Goal: Transaction & Acquisition: Purchase product/service

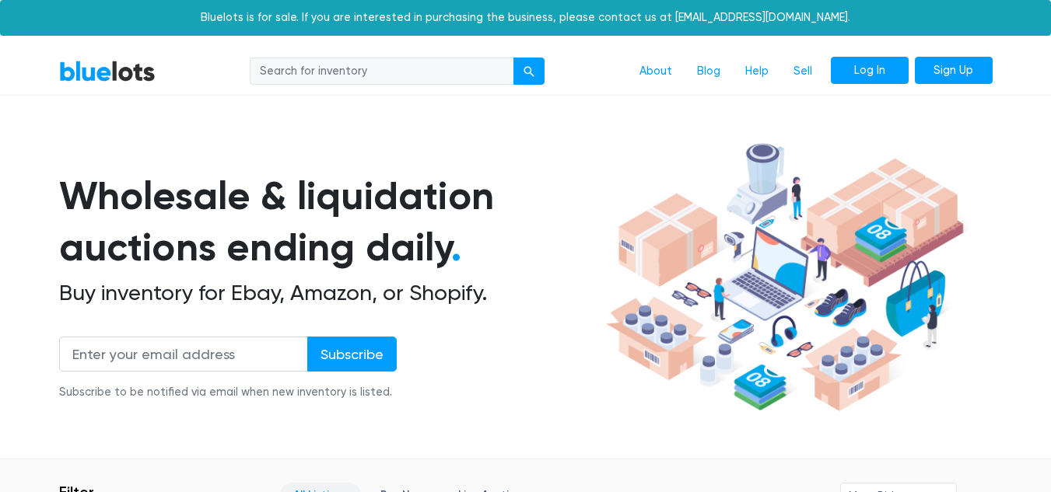
click at [866, 71] on link "Log In" at bounding box center [869, 71] width 78 height 28
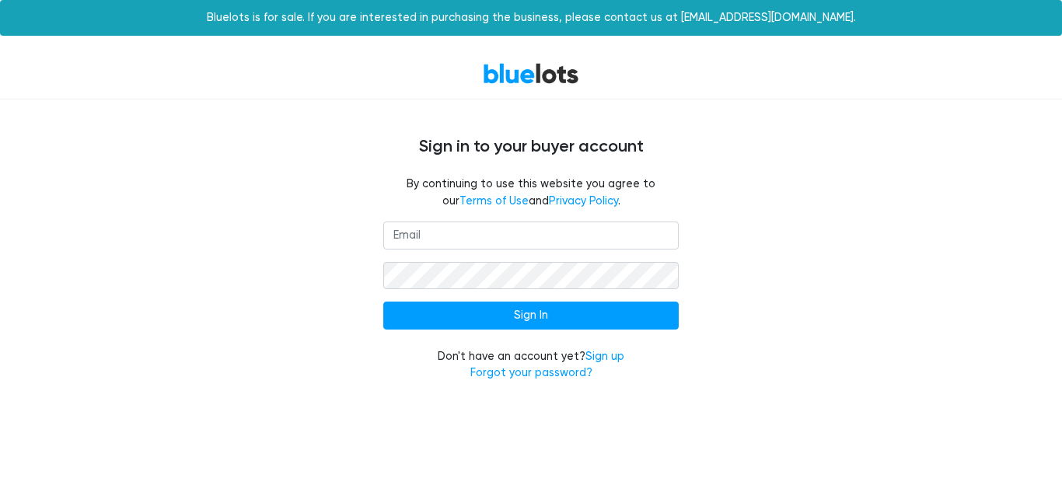
click at [534, 232] on input "email" at bounding box center [530, 236] width 295 height 28
type input "annsgarage717@gmail.com"
click at [383, 302] on input "Sign In" at bounding box center [530, 316] width 295 height 28
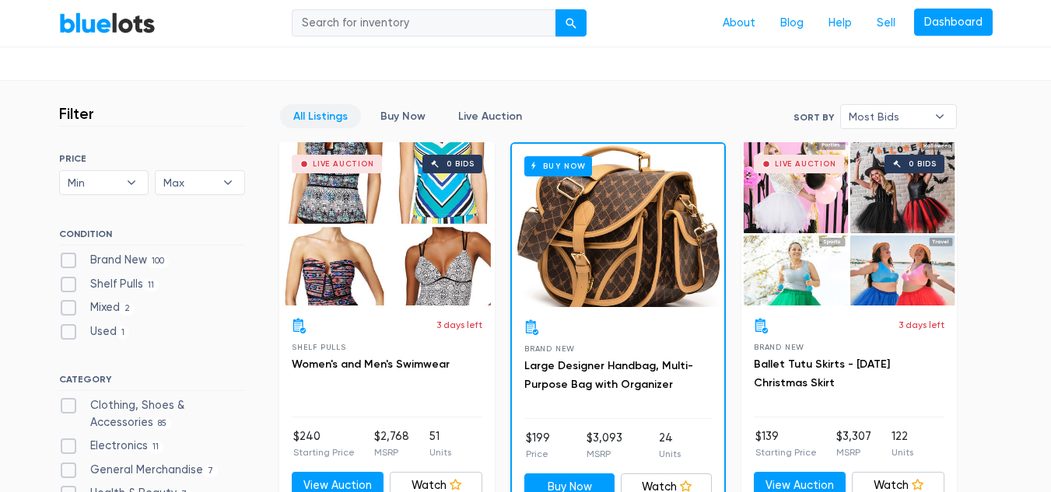
scroll to position [376, 0]
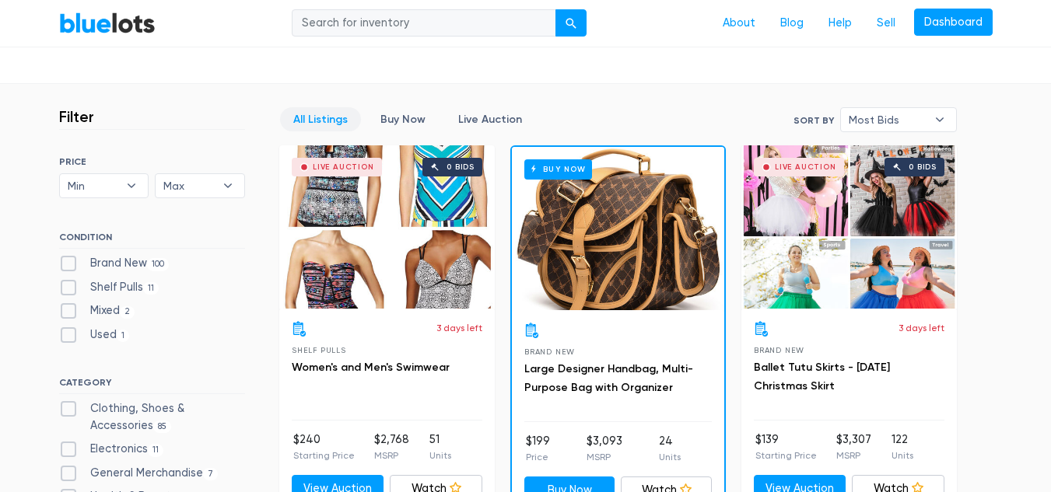
click at [68, 292] on label "Shelf Pulls 11" at bounding box center [109, 287] width 100 height 17
click at [68, 289] on Pulls"] "Shelf Pulls 11" at bounding box center [64, 284] width 10 height 10
checkbox Pulls"] "true"
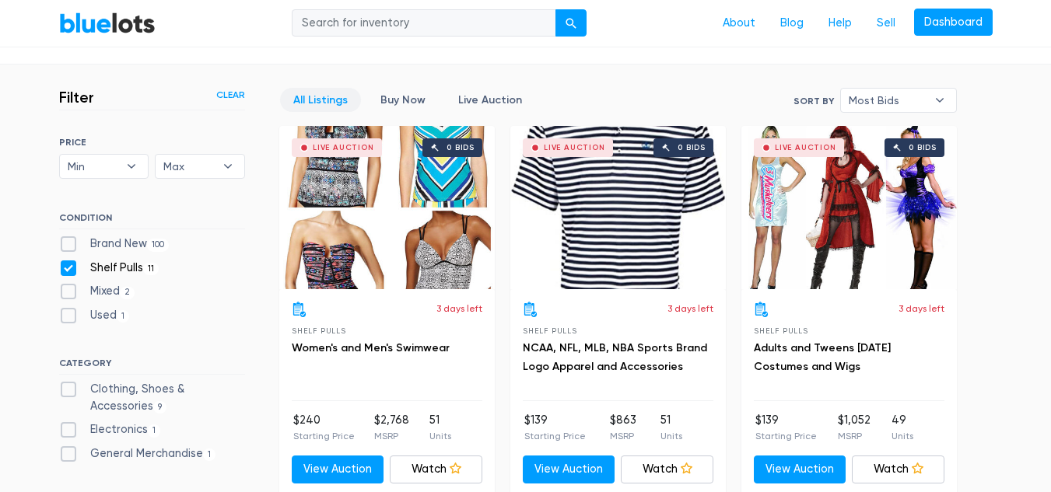
scroll to position [390, 0]
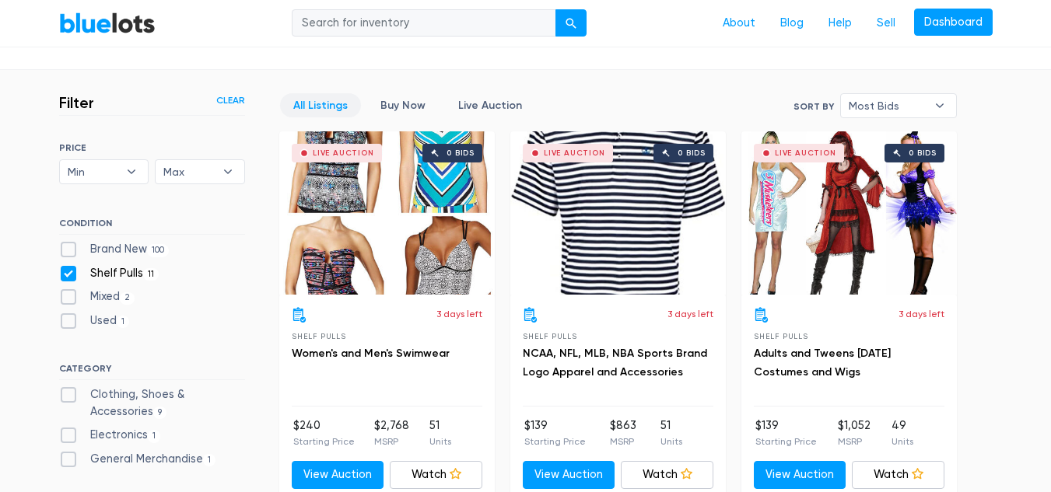
click at [65, 251] on label "Brand New 100" at bounding box center [114, 249] width 110 height 17
click at [65, 251] on New"] "Brand New 100" at bounding box center [64, 246] width 10 height 10
checkbox New"] "true"
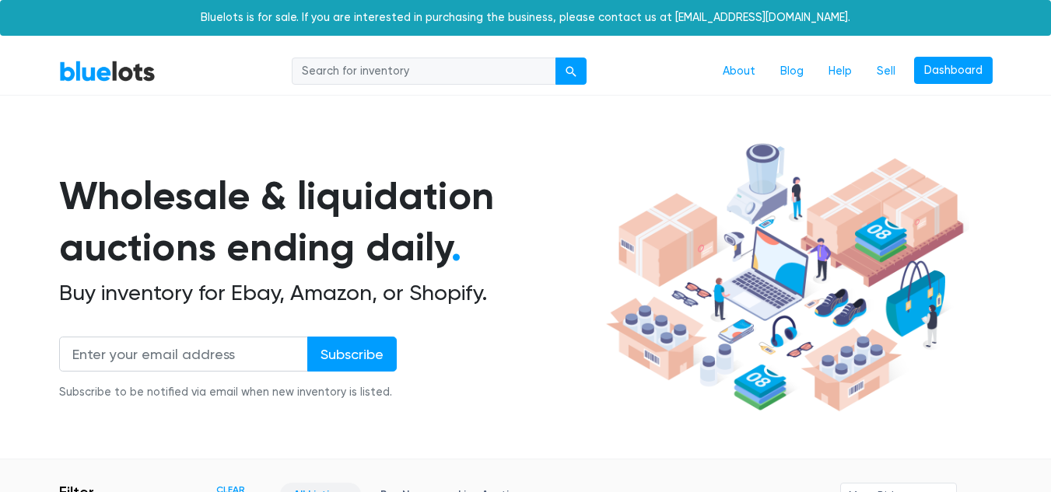
scroll to position [418, 0]
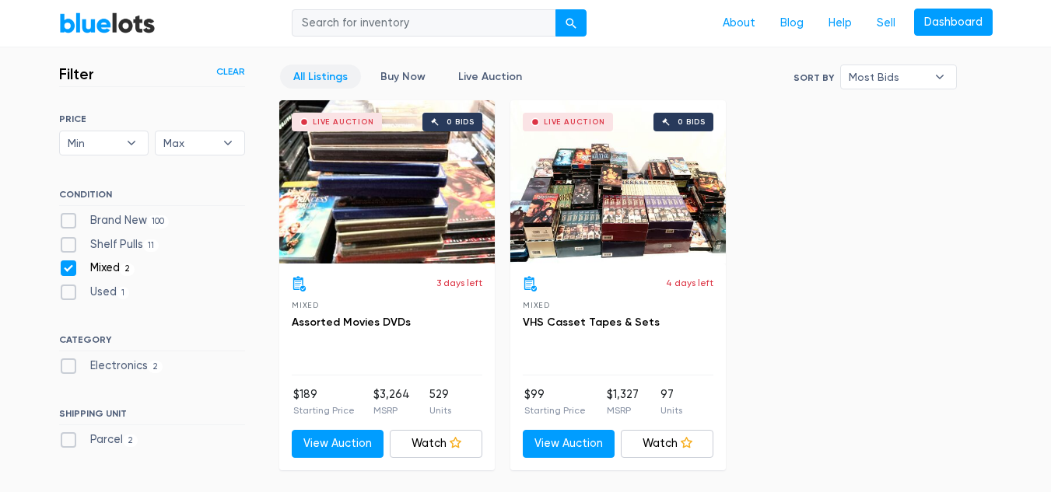
click at [72, 216] on label "Brand New 100" at bounding box center [114, 220] width 110 height 17
click at [69, 216] on New"] "Brand New 100" at bounding box center [64, 217] width 10 height 10
checkbox New"] "true"
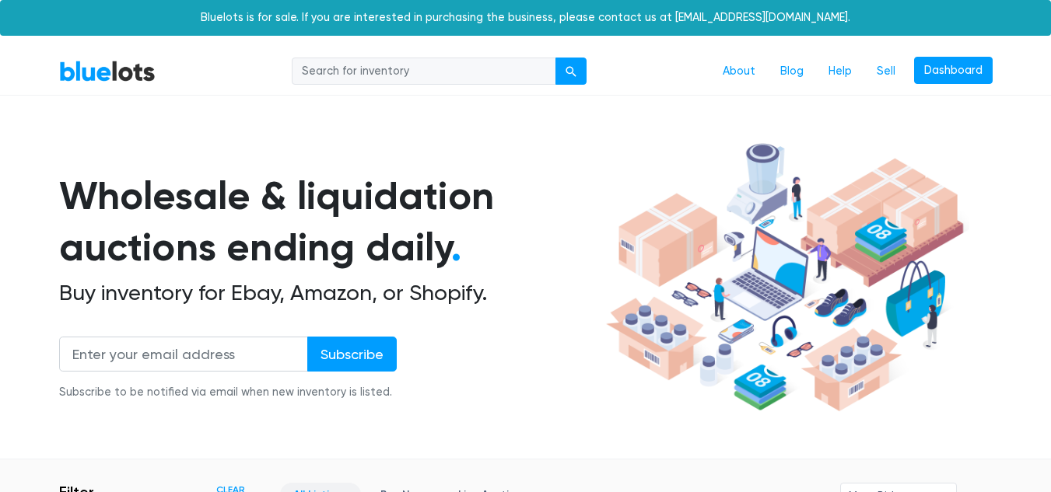
scroll to position [418, 0]
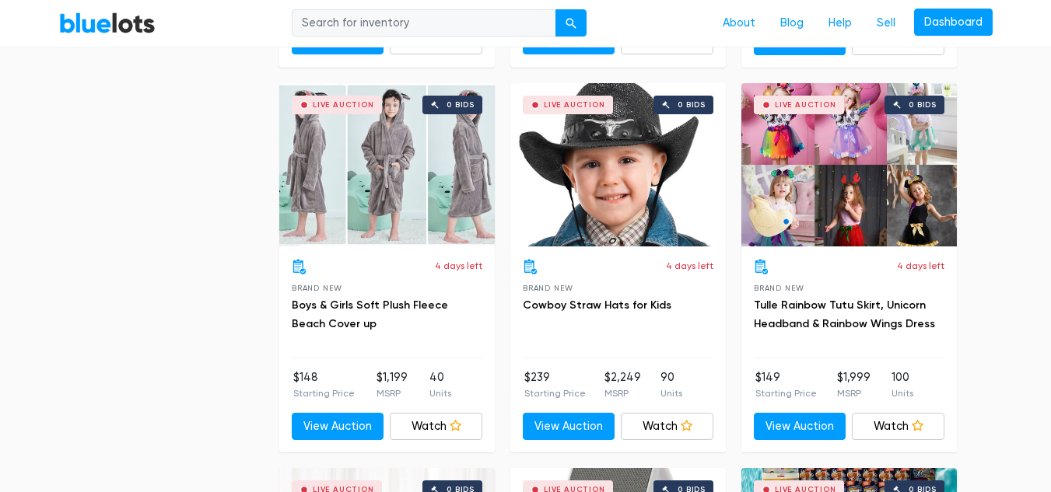
scroll to position [4687, 0]
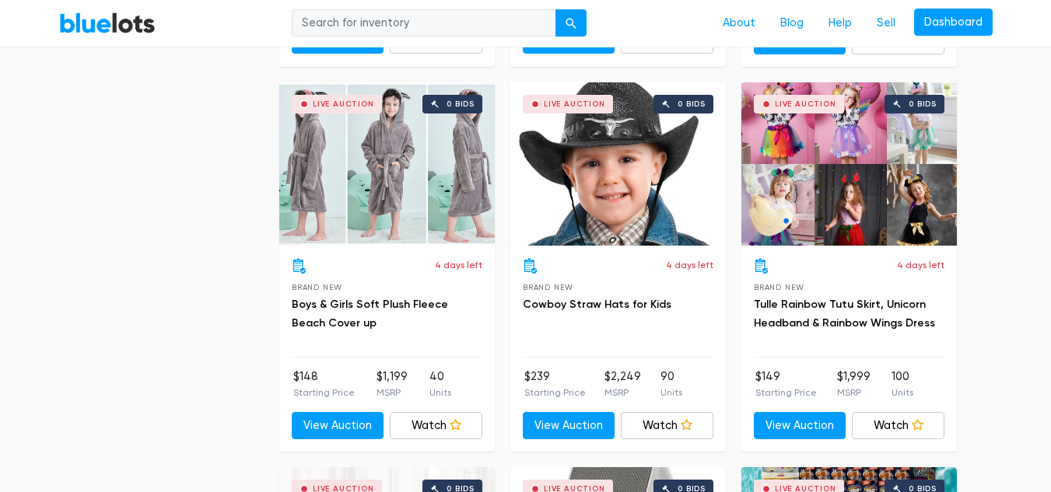
click at [653, 171] on div "Live Auction 0 bids" at bounding box center [617, 163] width 215 height 163
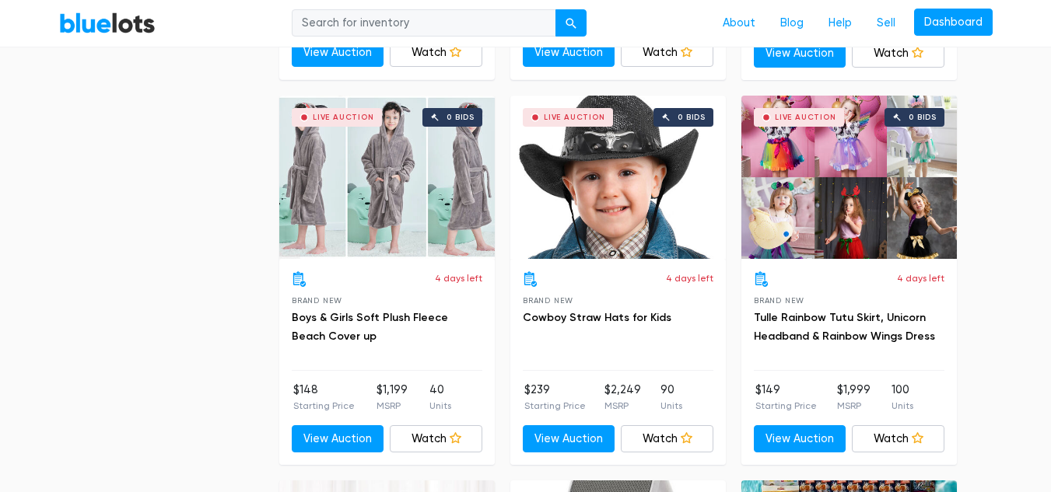
scroll to position [4682, 0]
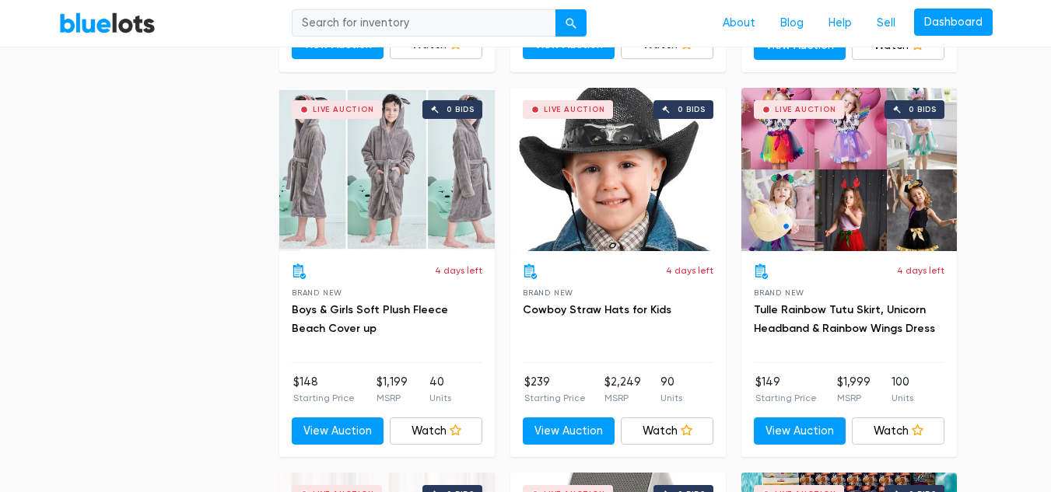
click at [876, 212] on div "Live Auction 0 bids" at bounding box center [848, 169] width 215 height 163
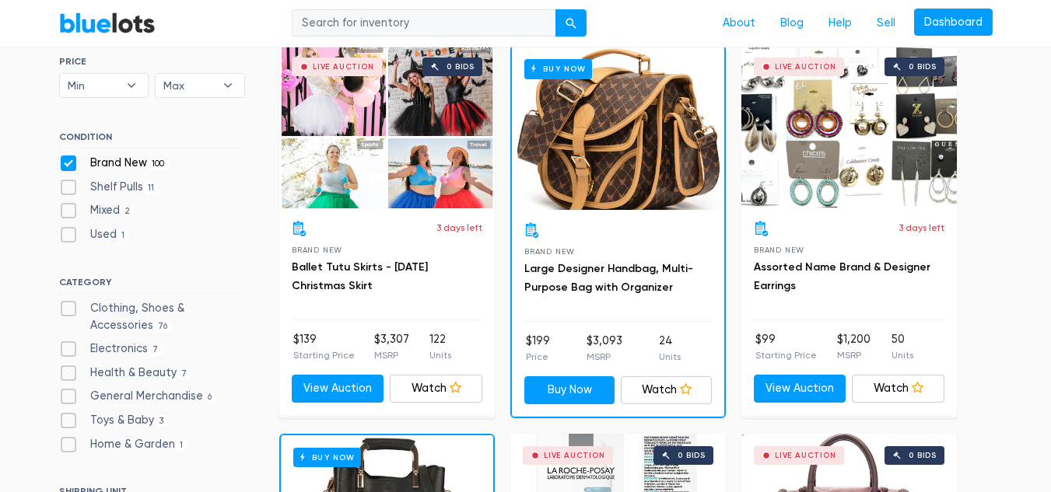
scroll to position [475, 0]
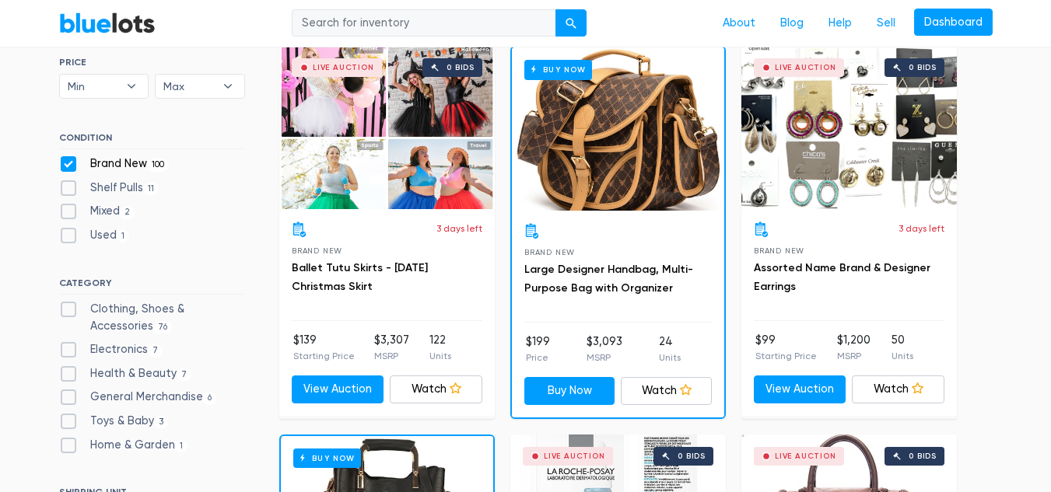
click at [393, 149] on div "Live Auction 0 bids" at bounding box center [386, 127] width 215 height 163
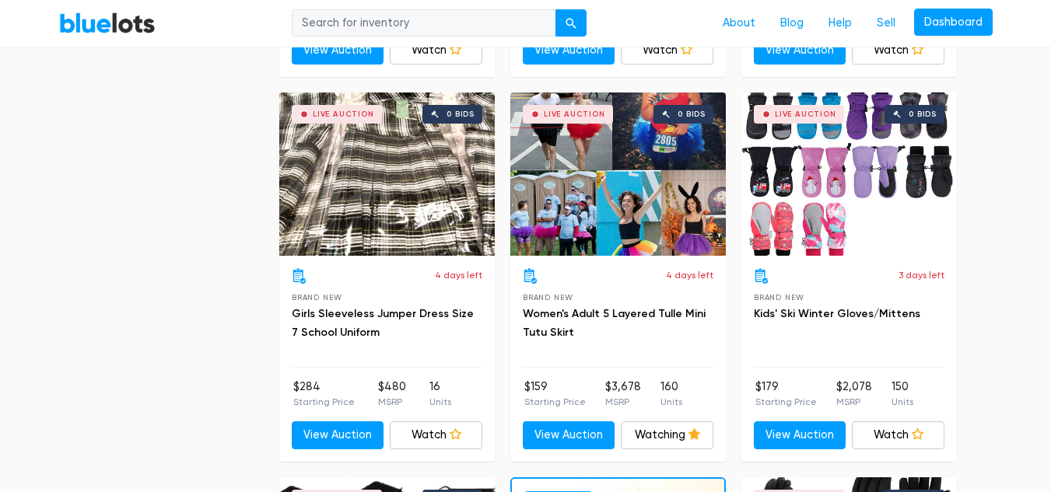
scroll to position [5834, 0]
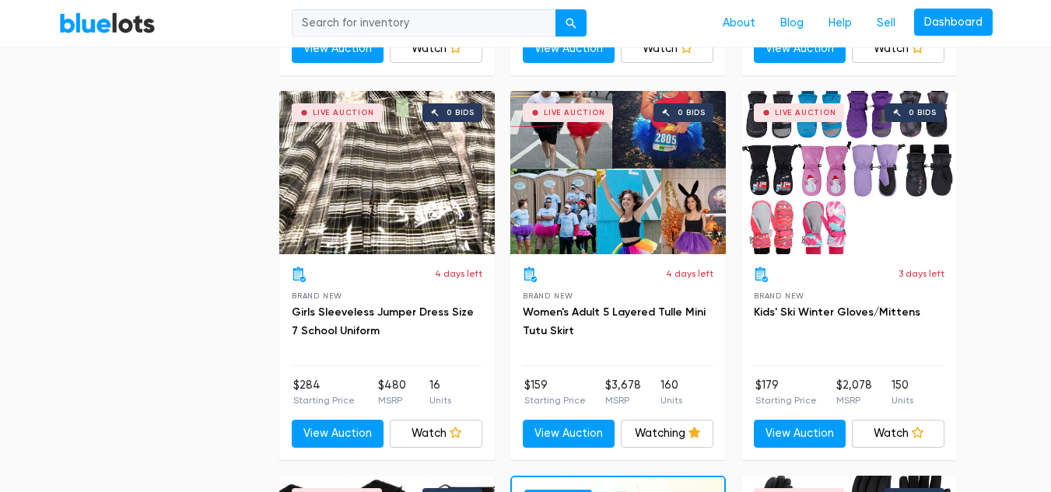
click at [645, 181] on div "Live Auction 0 bids" at bounding box center [617, 172] width 215 height 163
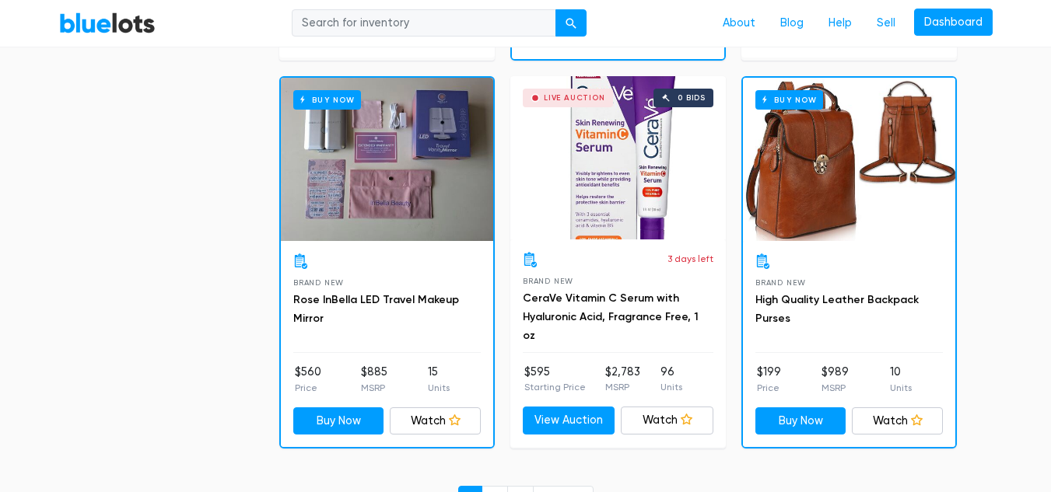
scroll to position [6643, 0]
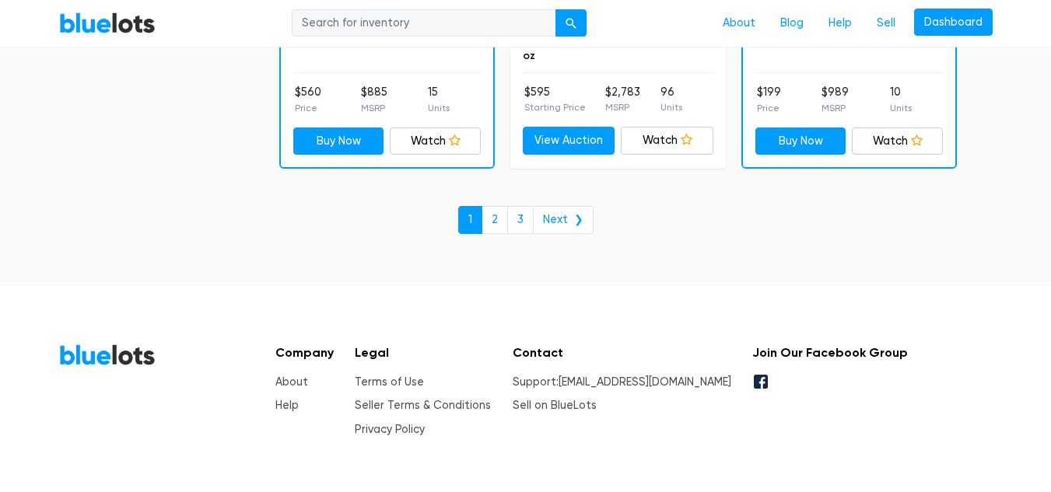
scroll to position [6919, 0]
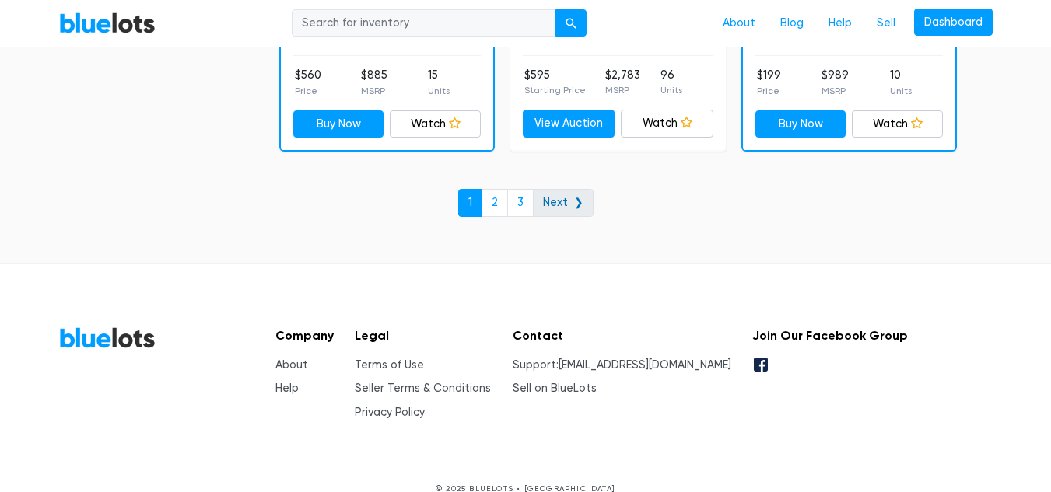
click at [564, 205] on link "Next ❯" at bounding box center [563, 203] width 61 height 28
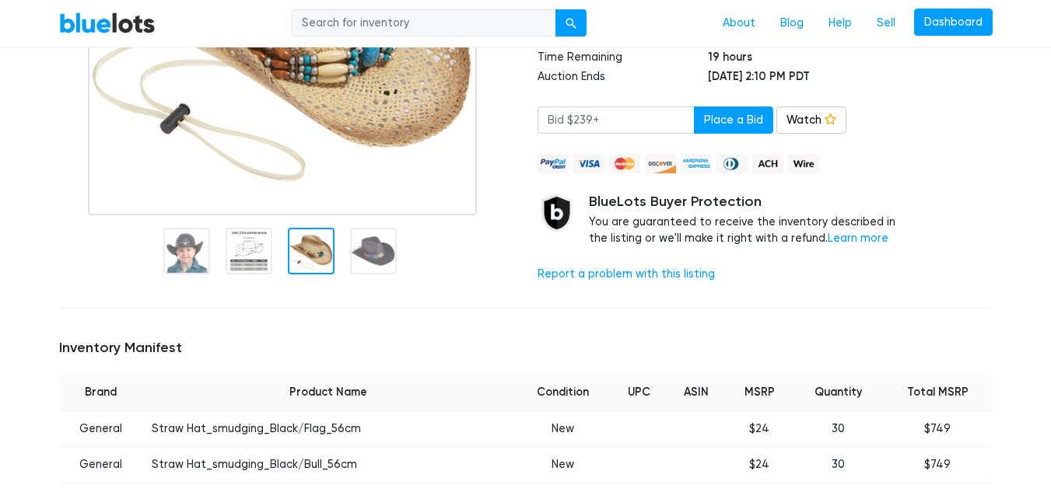
scroll to position [311, 0]
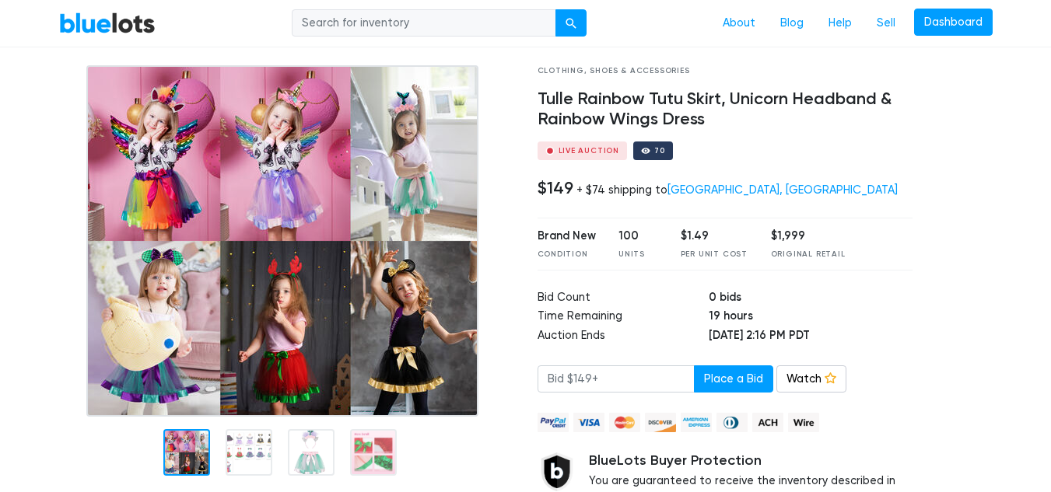
scroll to position [81, 0]
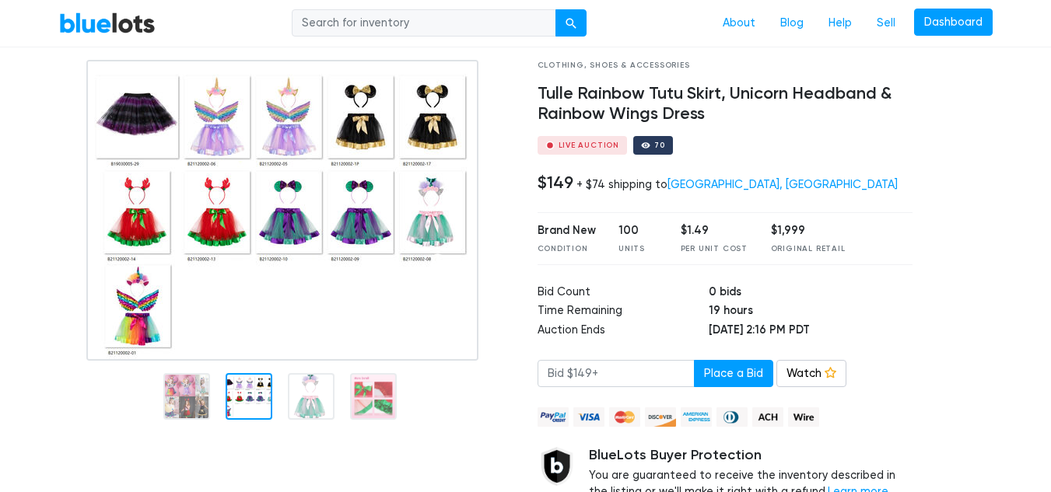
scroll to position [86, 0]
click at [456, 17] on input "search" at bounding box center [424, 23] width 264 height 28
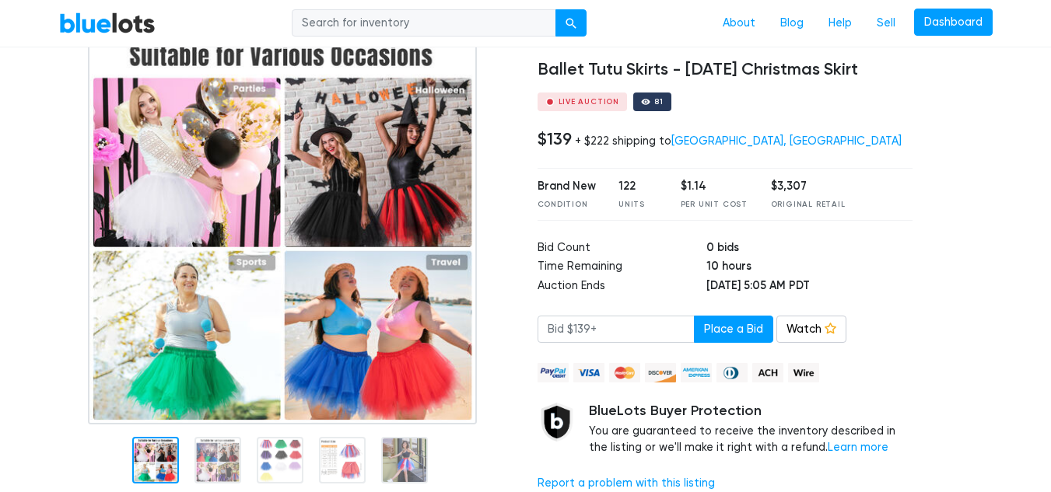
scroll to position [108, 0]
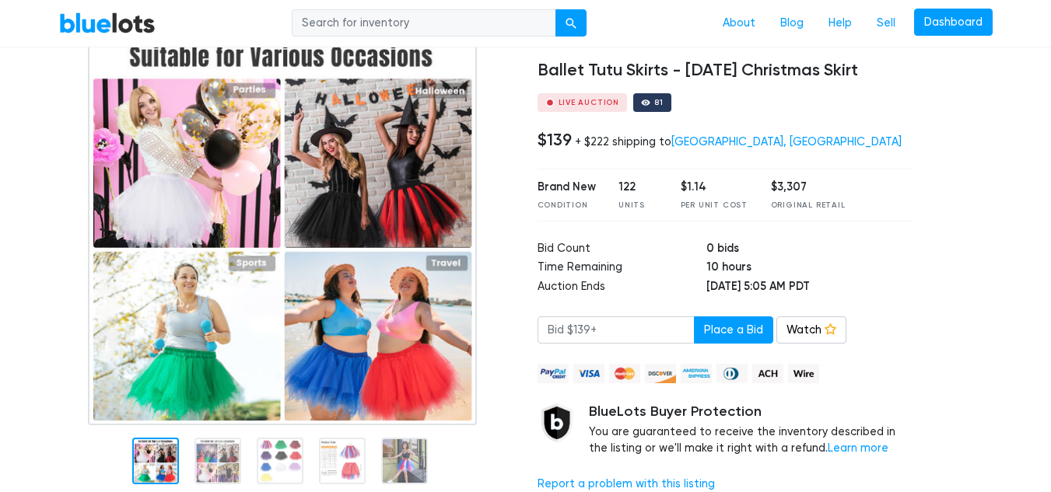
click at [215, 460] on div at bounding box center [217, 461] width 47 height 47
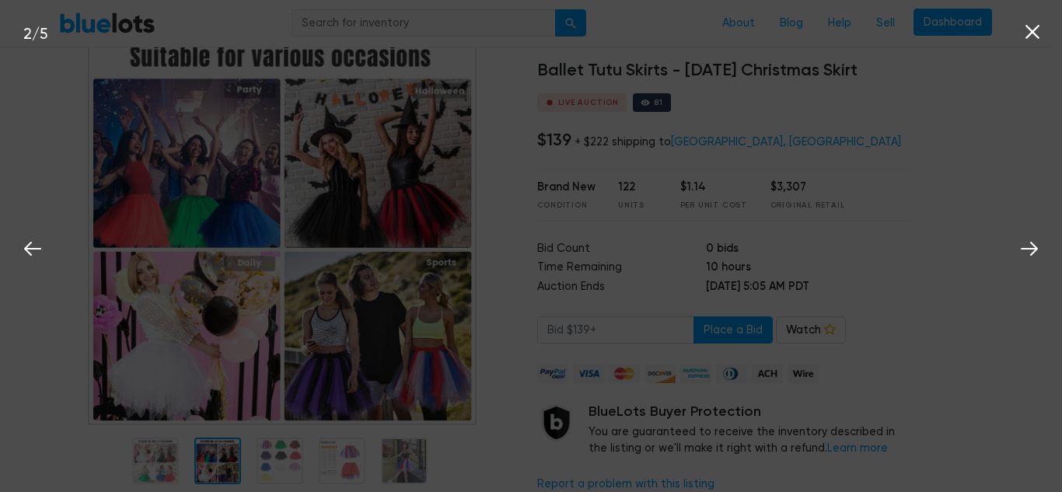
click at [266, 463] on div "2 / 5" at bounding box center [531, 246] width 1062 height 492
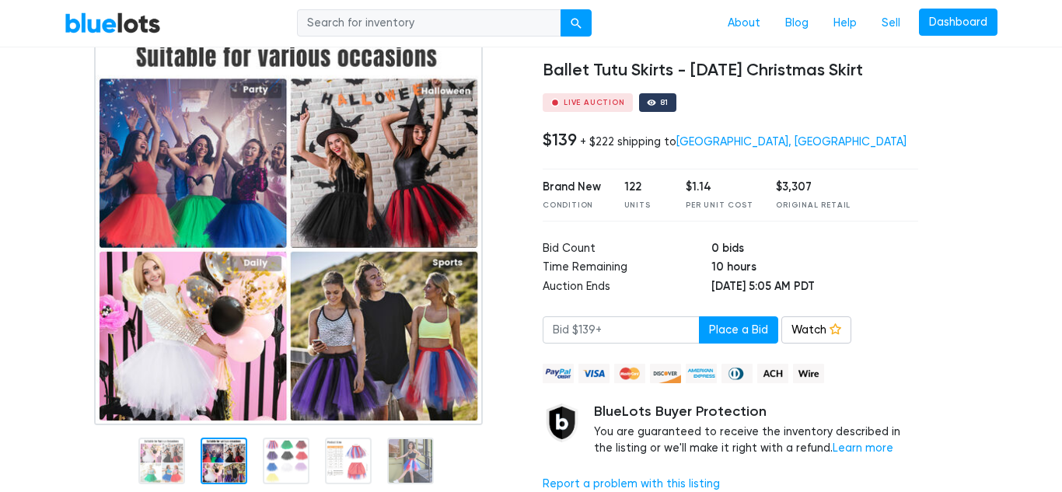
click at [1030, 36] on nav "BlueLots About Blog Help Sell Dashboard" at bounding box center [531, 23] width 1062 height 47
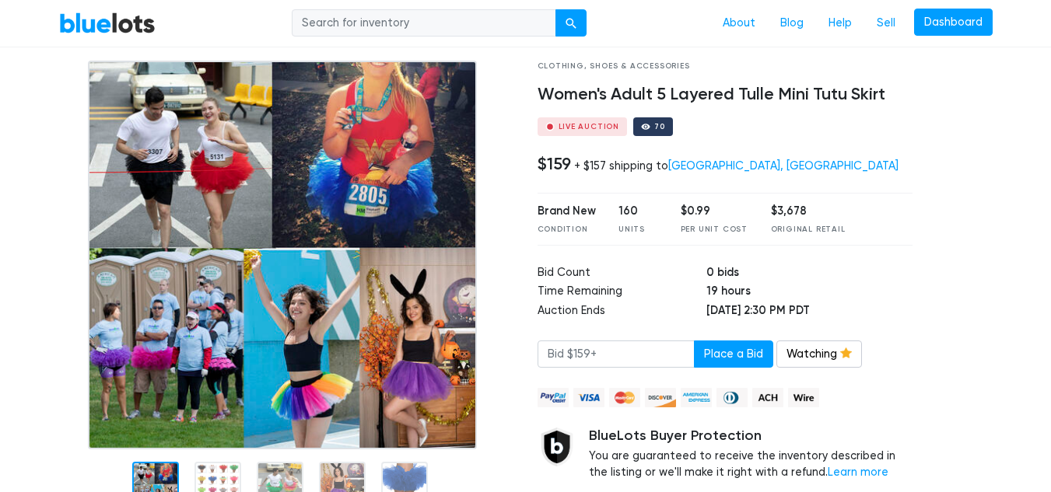
scroll to position [86, 0]
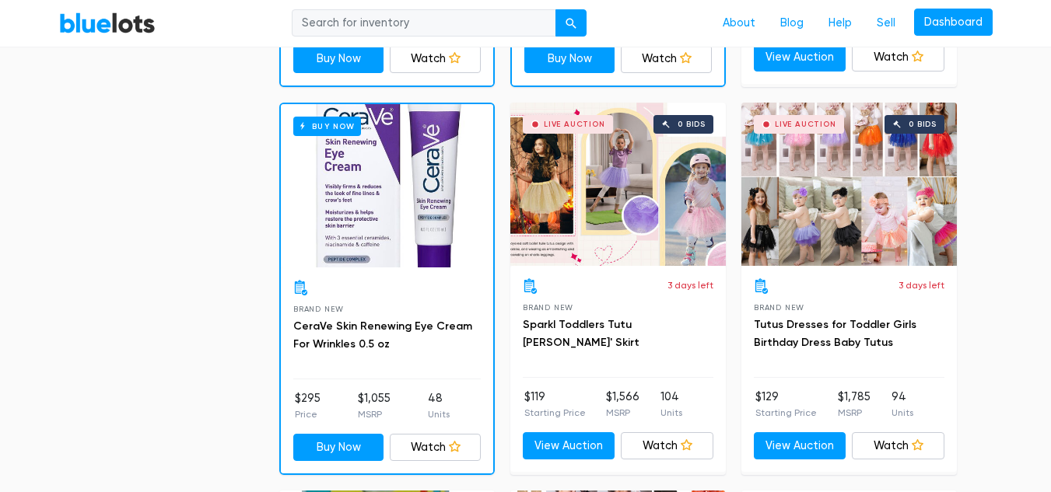
scroll to position [1603, 0]
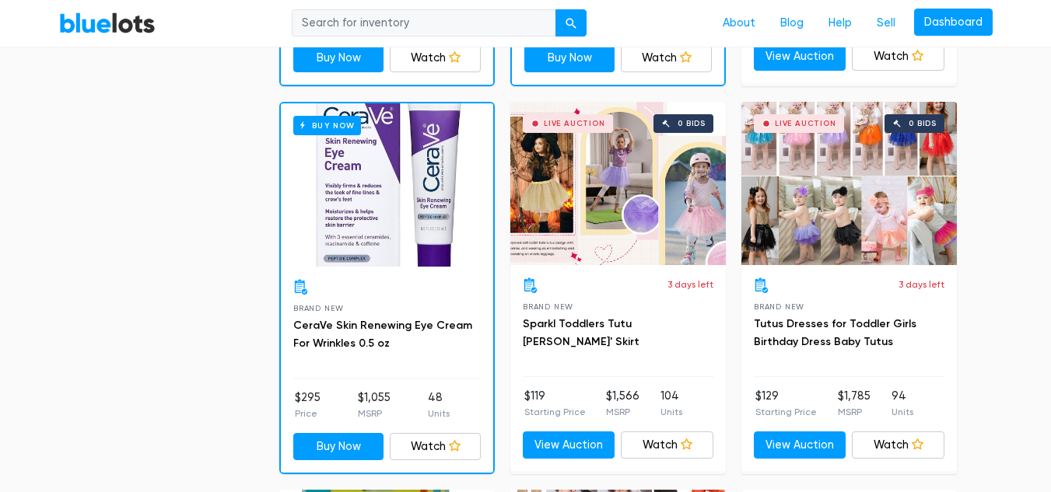
click at [601, 169] on div "Live Auction 0 bids" at bounding box center [617, 183] width 215 height 163
click at [904, 209] on div "Live Auction 0 bids" at bounding box center [848, 183] width 215 height 163
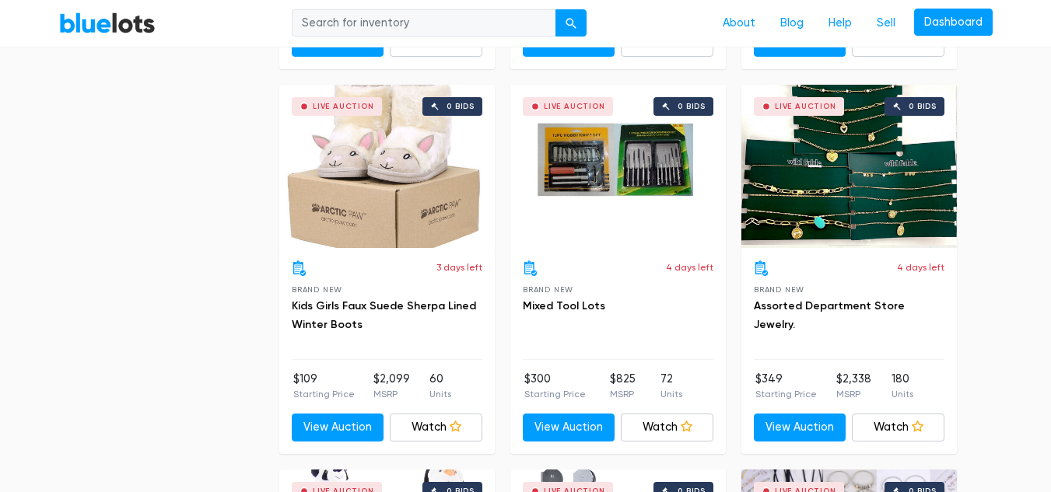
scroll to position [3162, 0]
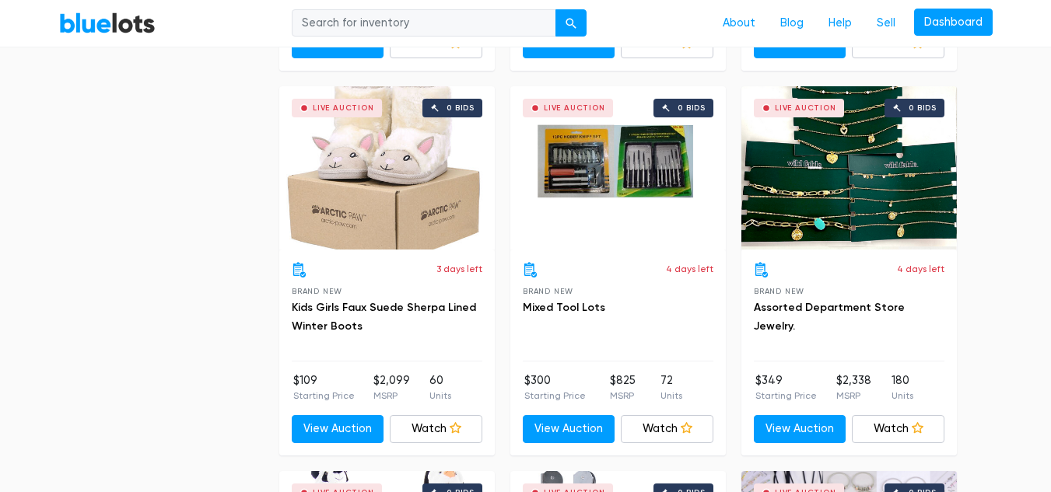
click at [387, 188] on div "Live Auction 0 bids" at bounding box center [386, 167] width 215 height 163
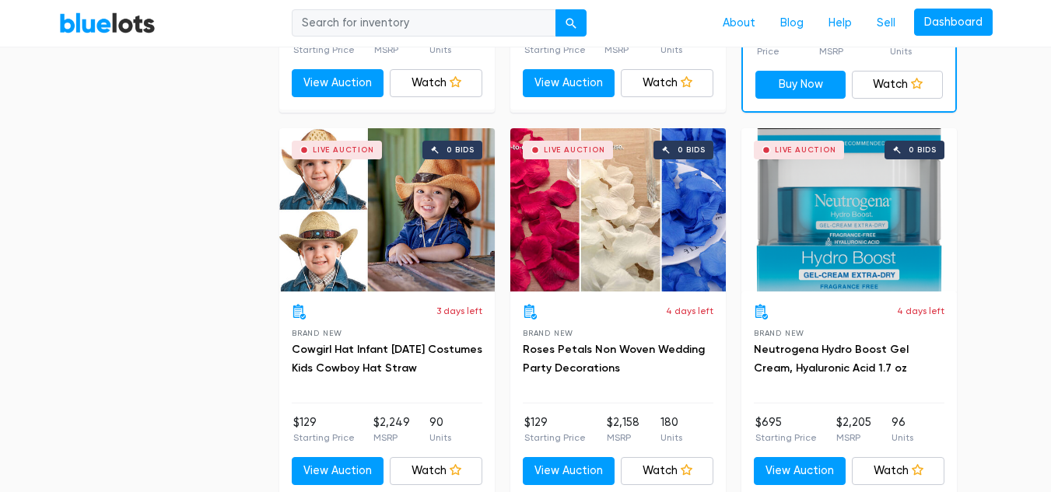
scroll to position [6207, 0]
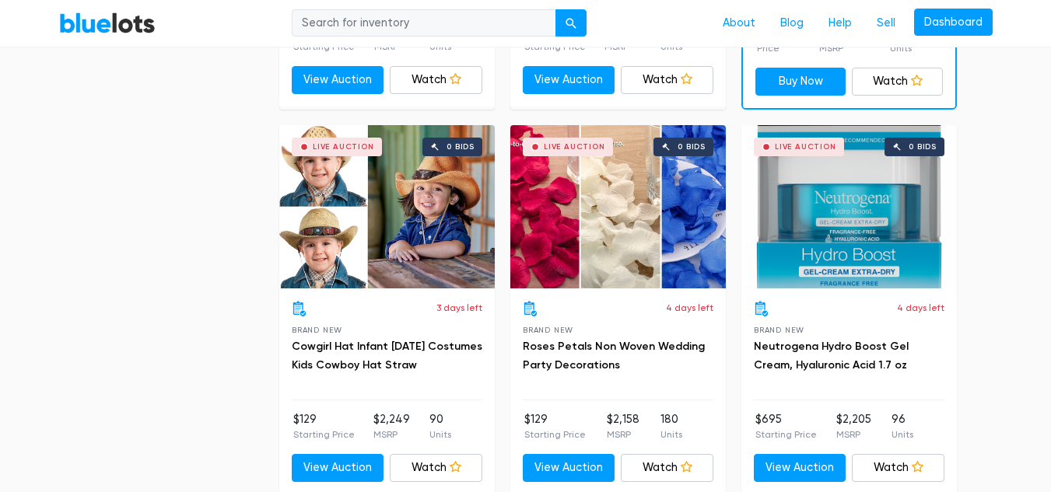
click at [376, 229] on div "Live Auction 0 bids" at bounding box center [386, 206] width 215 height 163
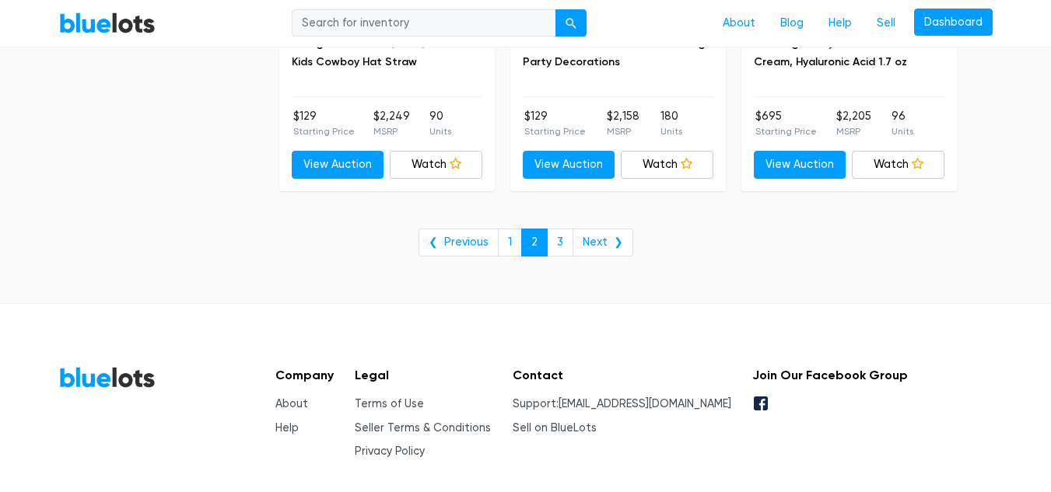
scroll to position [6503, 0]
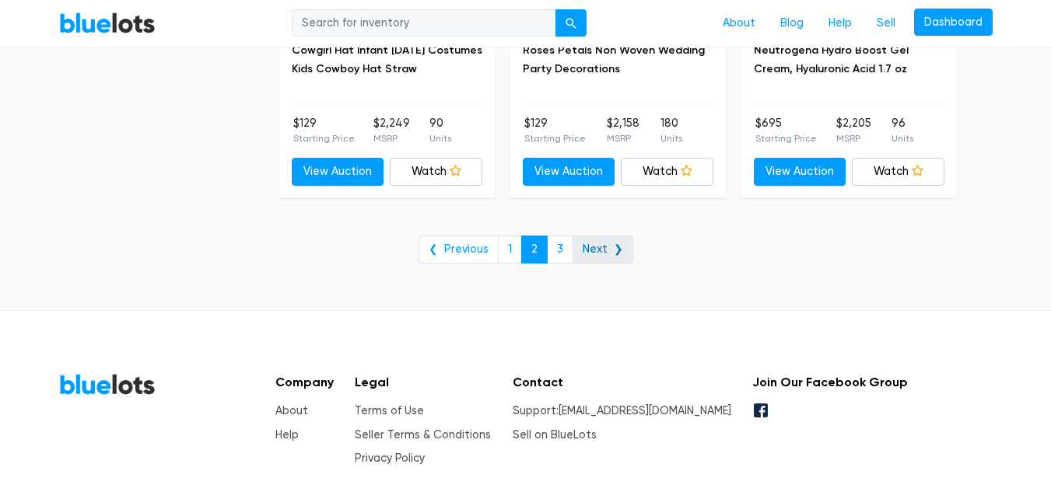
click at [608, 255] on link "Next ❯" at bounding box center [602, 250] width 61 height 28
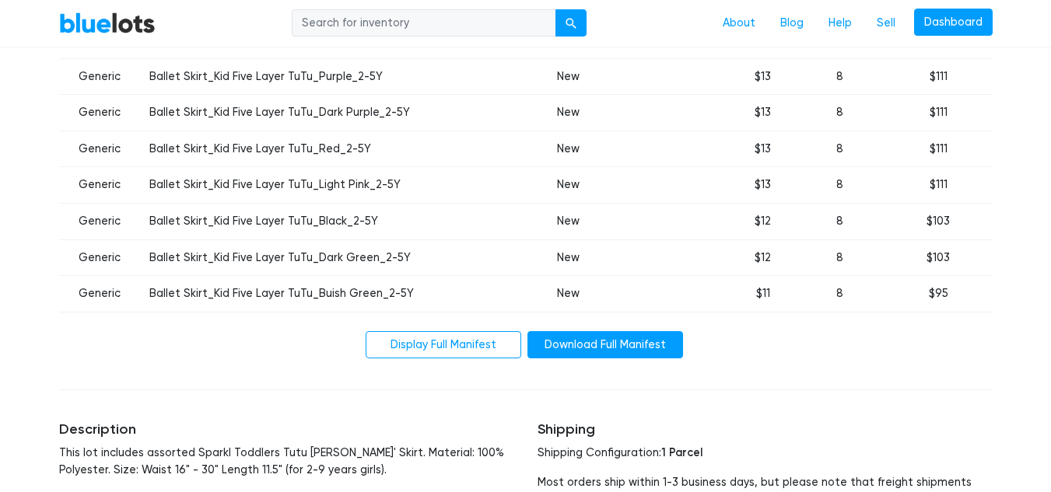
scroll to position [892, 0]
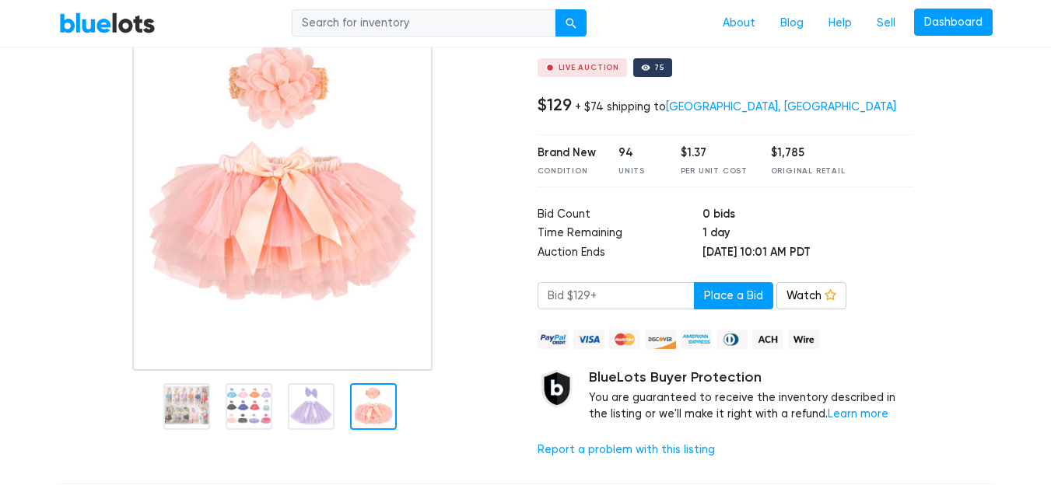
scroll to position [163, 0]
click at [242, 411] on div at bounding box center [248, 406] width 47 height 47
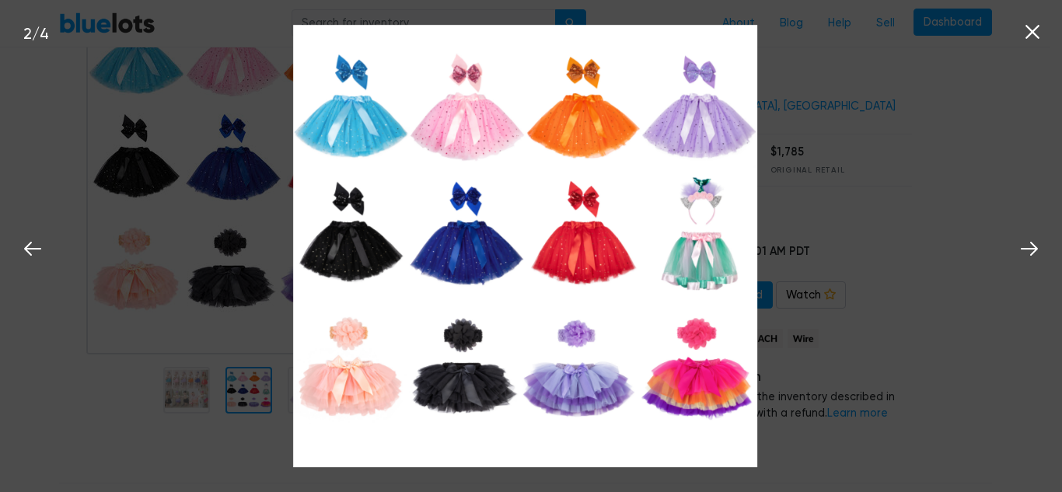
click at [1030, 29] on icon at bounding box center [1033, 32] width 14 height 14
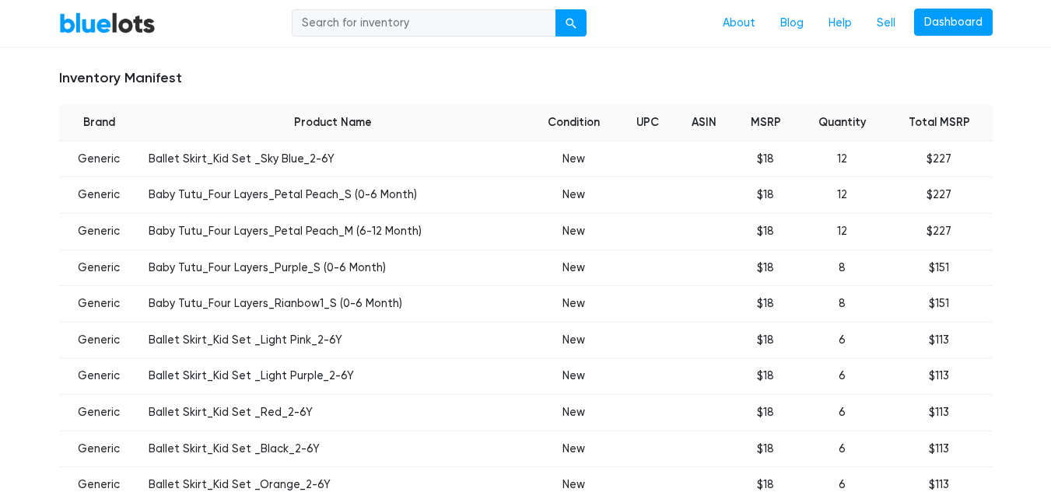
scroll to position [618, 0]
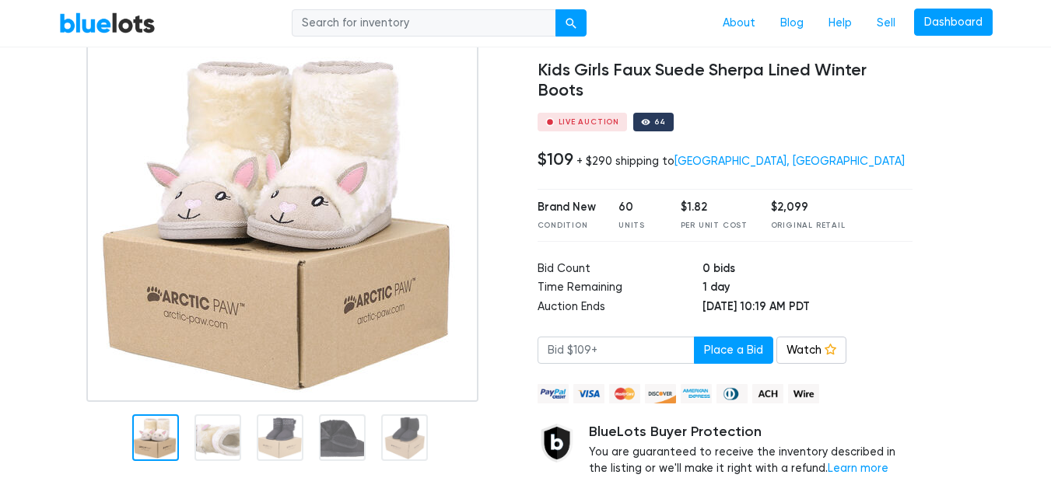
scroll to position [111, 0]
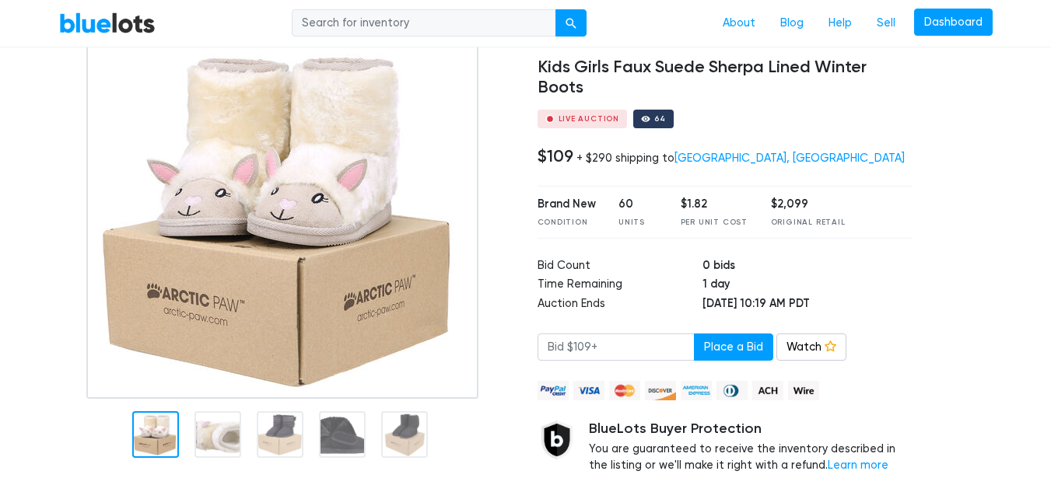
click at [212, 440] on div at bounding box center [286, 277] width 478 height 489
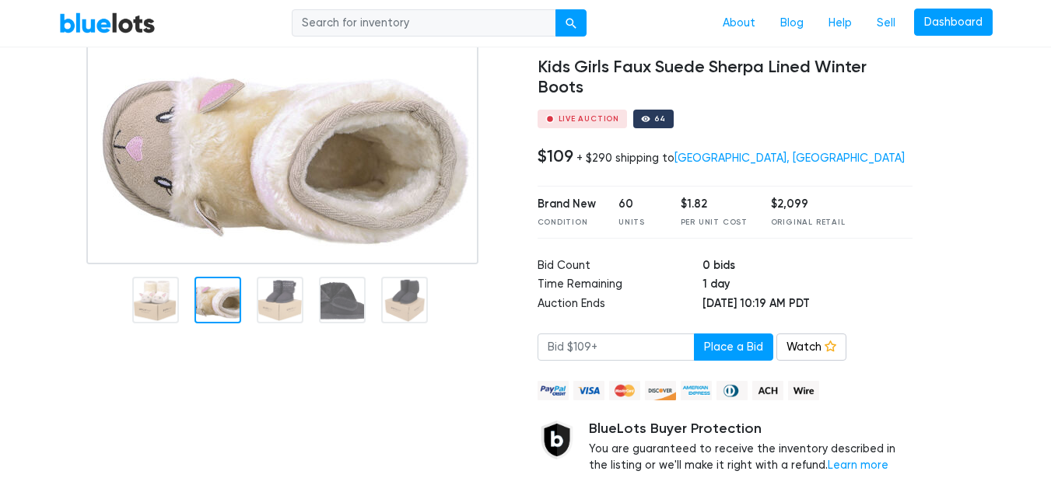
click at [288, 264] on img at bounding box center [282, 148] width 392 height 231
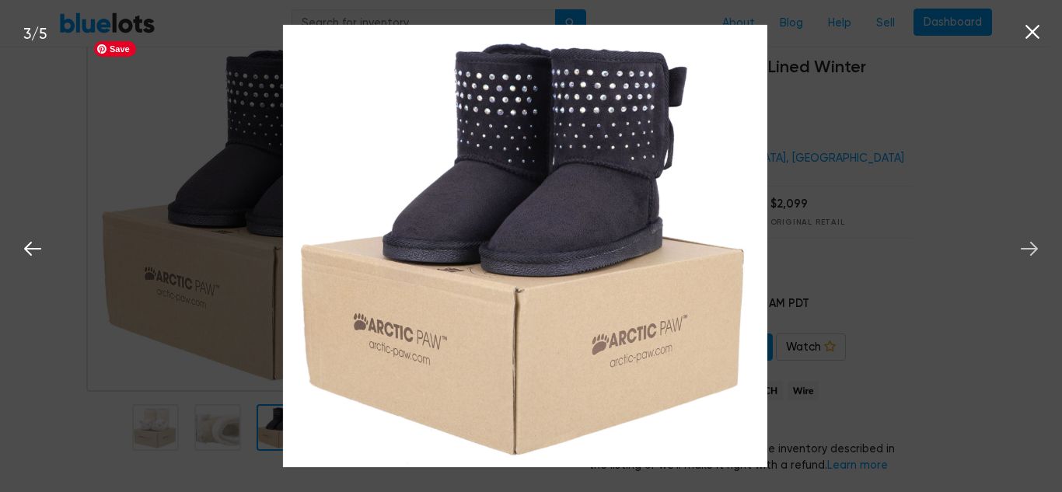
click at [1026, 253] on icon at bounding box center [1029, 248] width 23 height 23
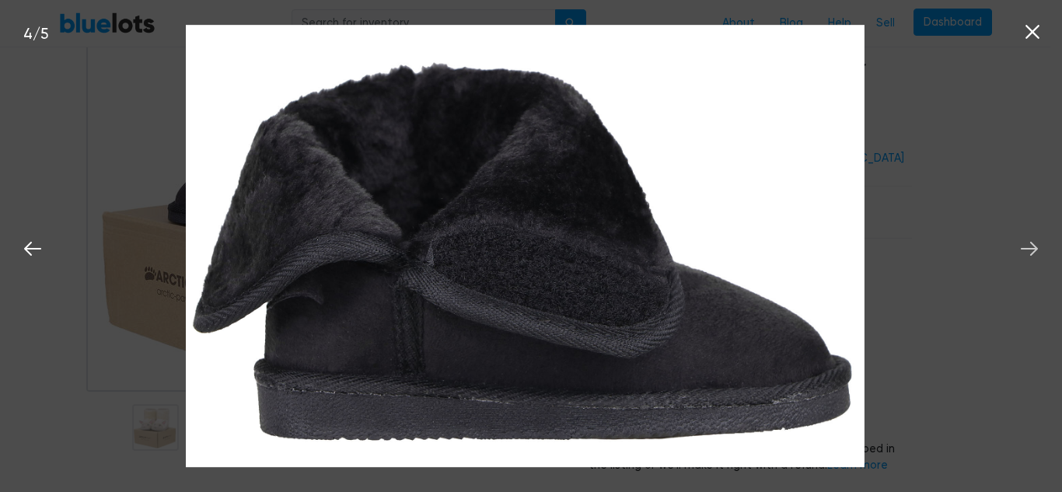
click at [1023, 257] on icon at bounding box center [1029, 248] width 23 height 23
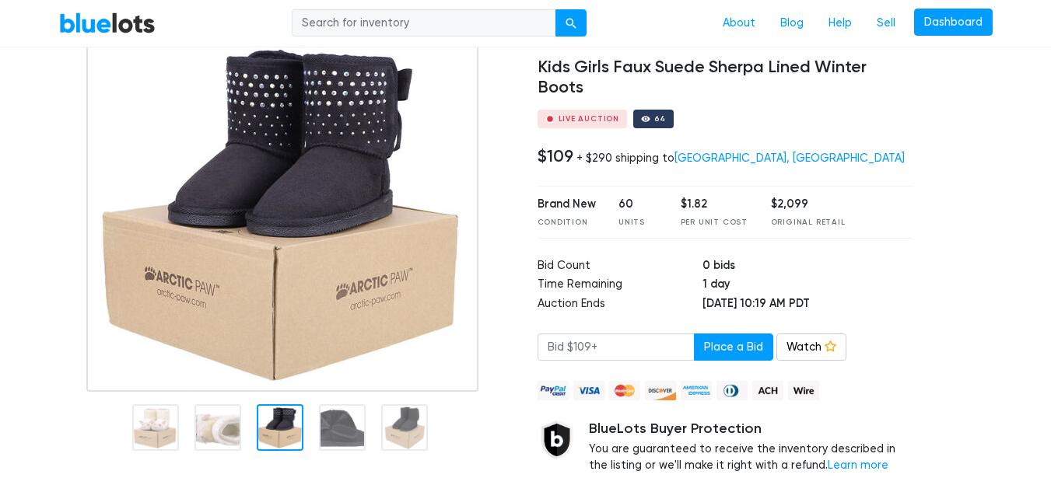
click at [1036, 35] on nav "BlueLots About Blog Help Sell Dashboard" at bounding box center [525, 23] width 1051 height 47
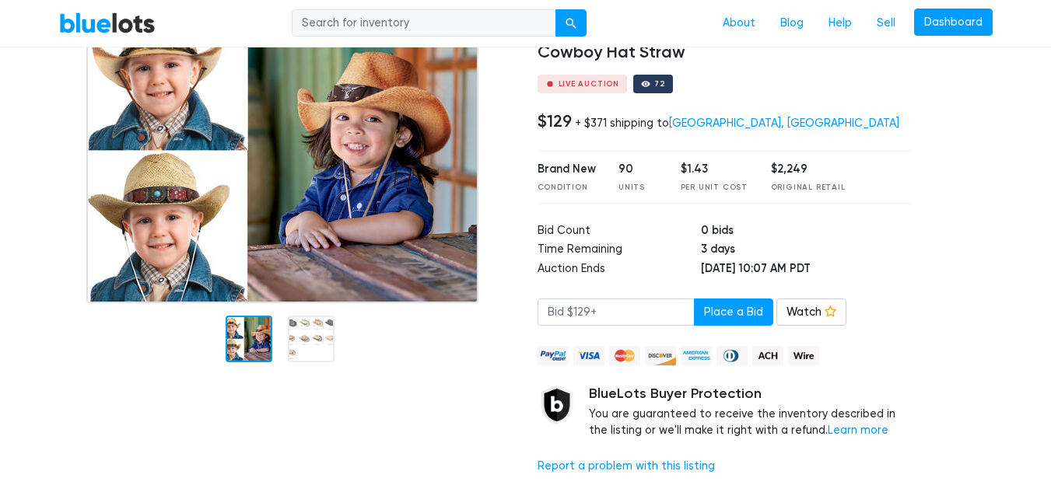
scroll to position [157, 0]
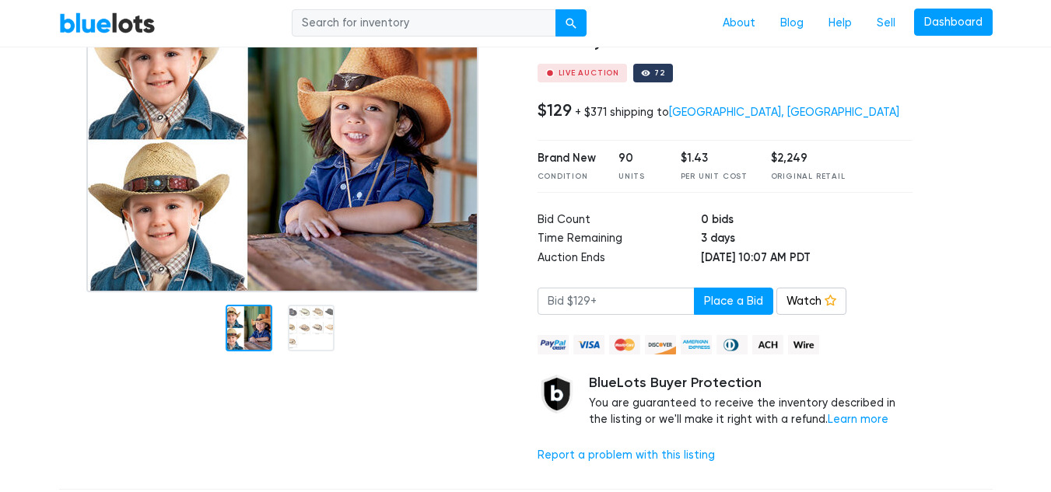
click at [305, 330] on div at bounding box center [311, 328] width 47 height 47
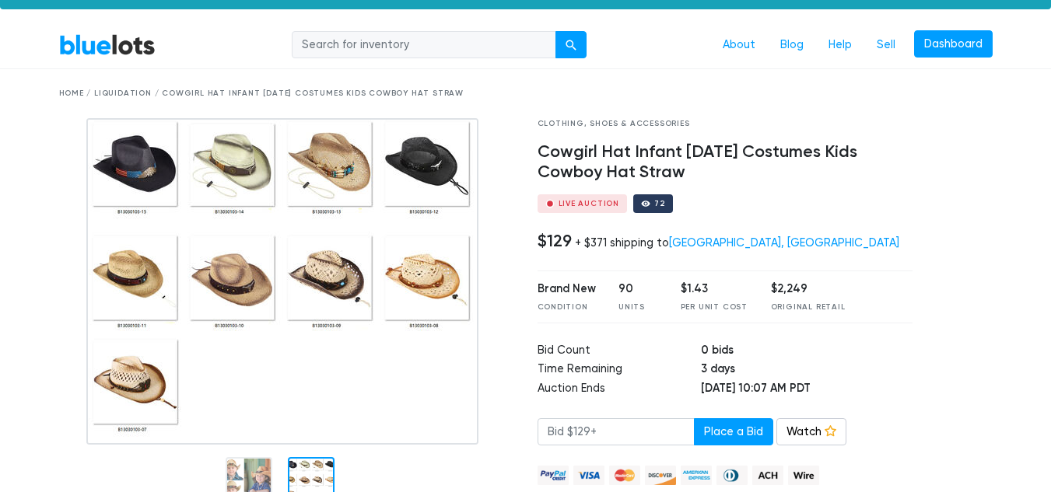
scroll to position [26, 0]
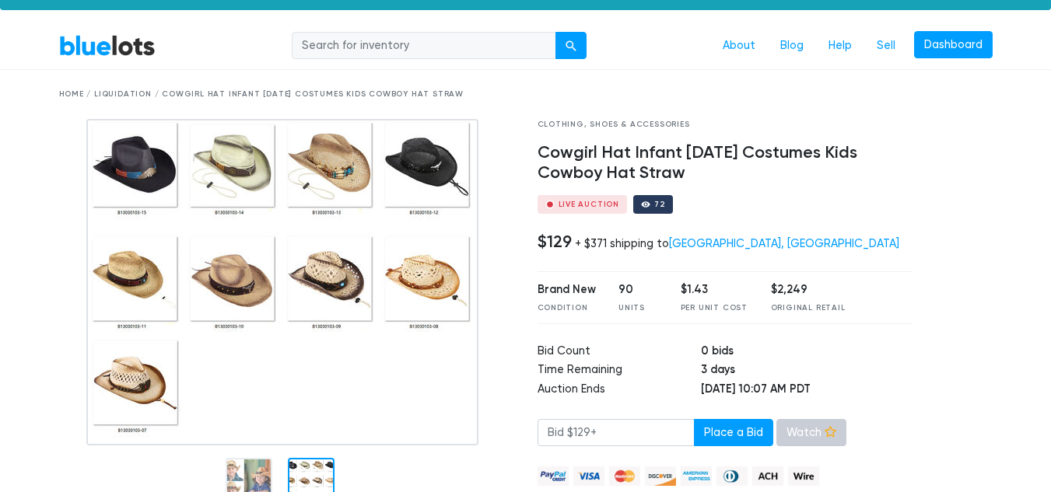
click at [813, 440] on link "Watch" at bounding box center [811, 433] width 70 height 28
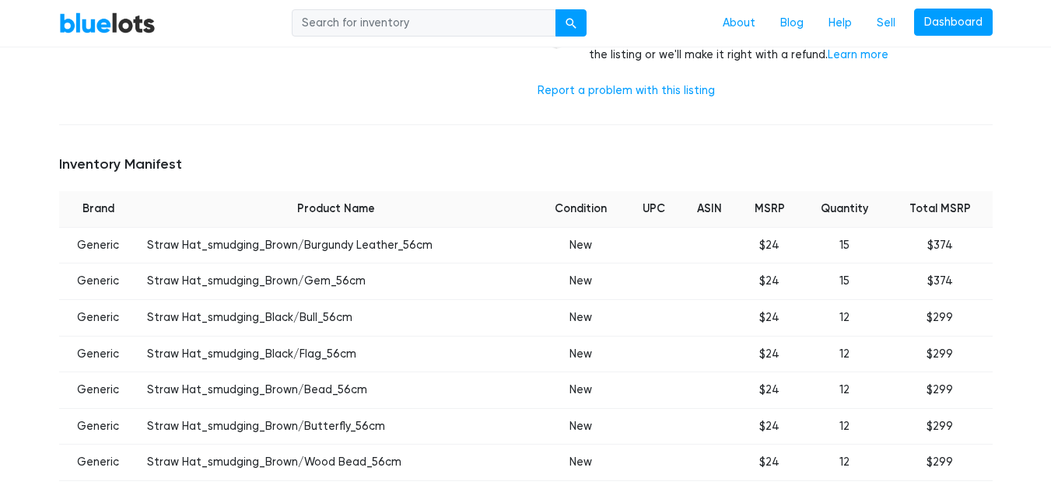
scroll to position [0, 0]
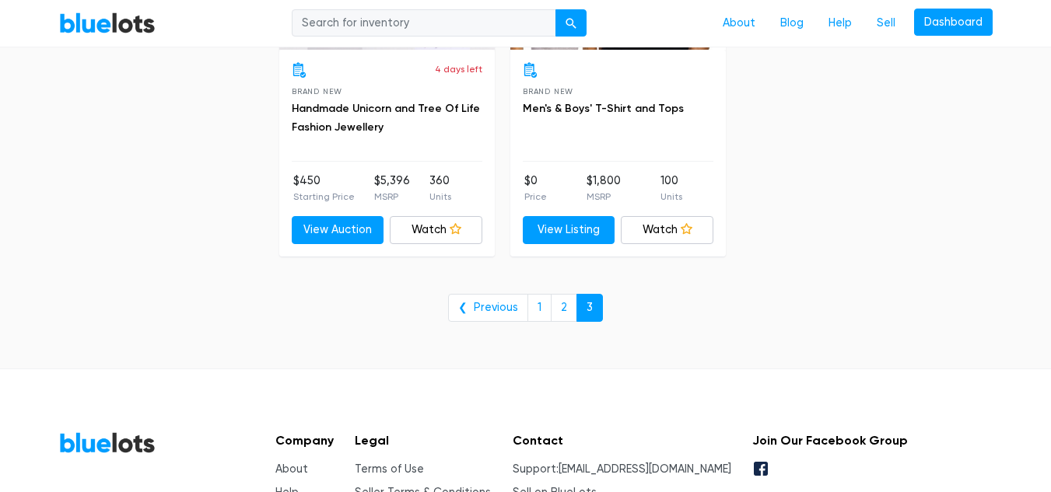
scroll to position [1790, 0]
